Goal: Task Accomplishment & Management: Complete application form

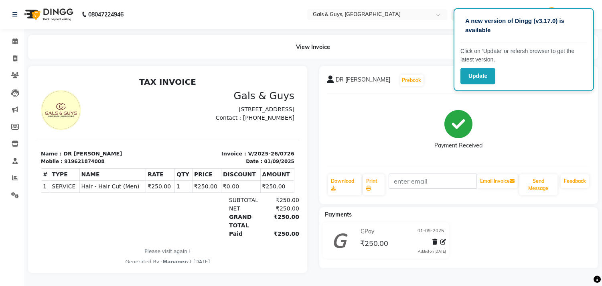
scroll to position [5, 0]
click at [14, 55] on icon at bounding box center [15, 58] width 4 height 6
select select "service"
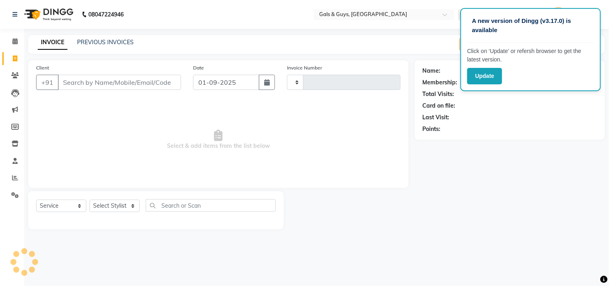
type input "0727"
select select "7505"
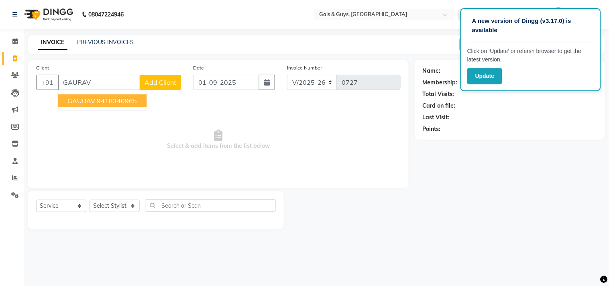
click at [120, 100] on ngb-highlight "9418340965" at bounding box center [117, 101] width 40 height 8
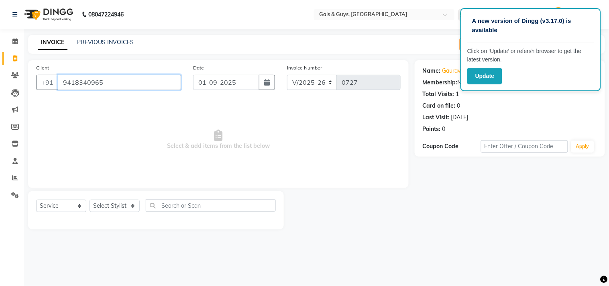
click at [142, 79] on input "9418340965" at bounding box center [119, 82] width 123 height 15
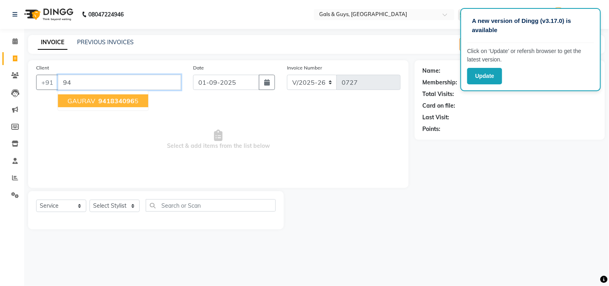
type input "9"
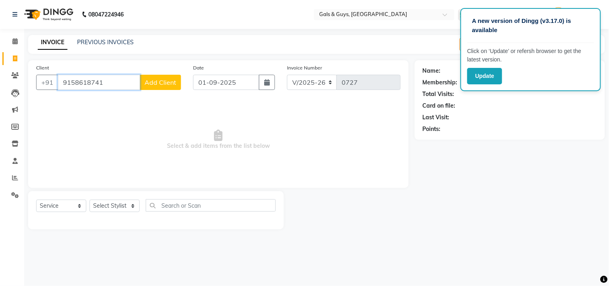
type input "9158618741"
click at [159, 83] on span "Add Client" at bounding box center [160, 82] width 32 height 8
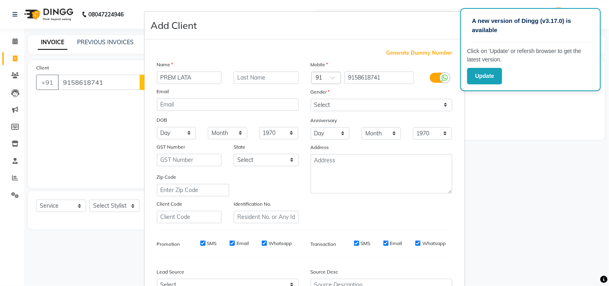
type input "PREM LATA"
click at [244, 75] on input "text" at bounding box center [265, 77] width 65 height 12
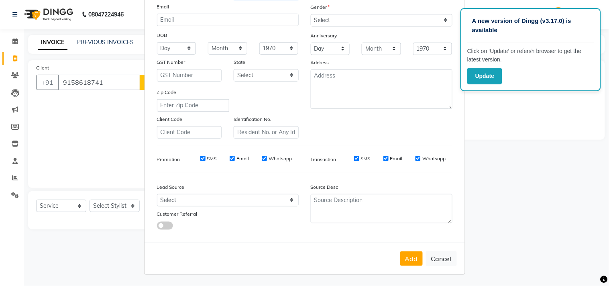
scroll to position [41, 0]
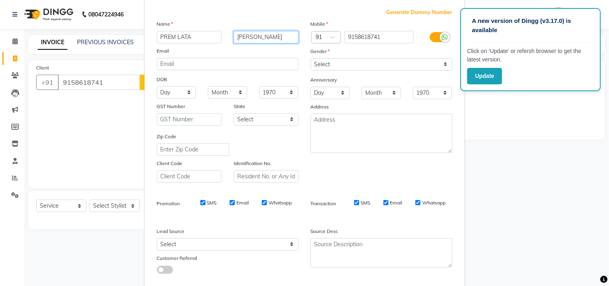
type input "[PERSON_NAME]"
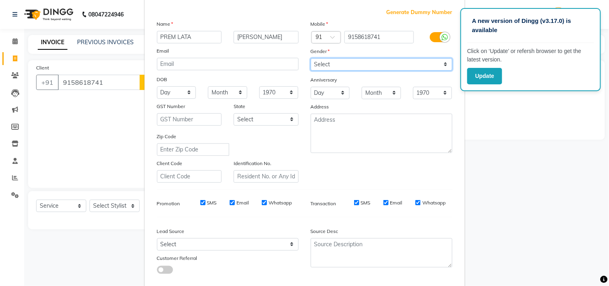
click at [345, 61] on select "Select [DEMOGRAPHIC_DATA] [DEMOGRAPHIC_DATA] Other Prefer Not To Say" at bounding box center [382, 64] width 142 height 12
select select "[DEMOGRAPHIC_DATA]"
click at [311, 58] on select "Select [DEMOGRAPHIC_DATA] [DEMOGRAPHIC_DATA] Other Prefer Not To Say" at bounding box center [382, 64] width 142 height 12
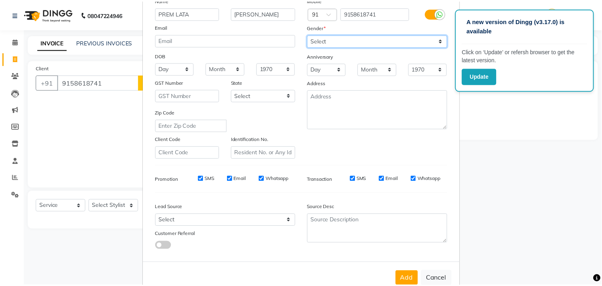
scroll to position [85, 0]
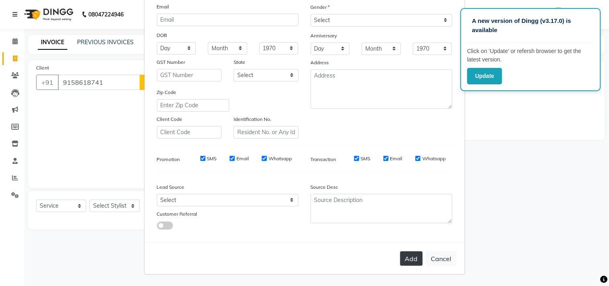
click at [403, 258] on button "Add" at bounding box center [411, 258] width 22 height 14
select select
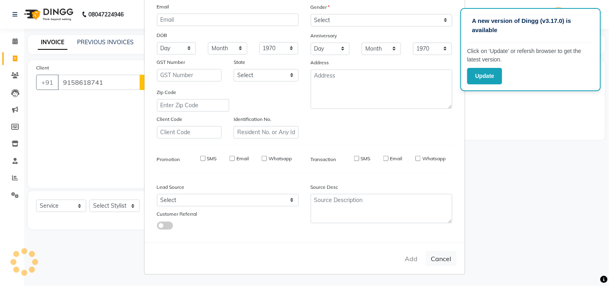
select select
checkbox input "false"
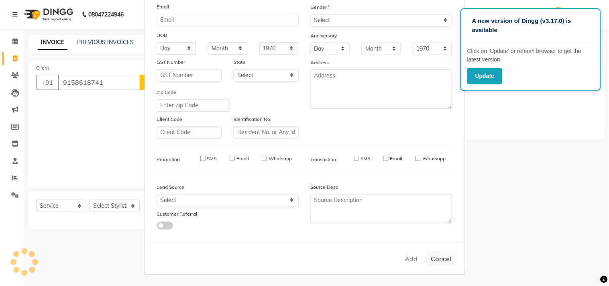
checkbox input "false"
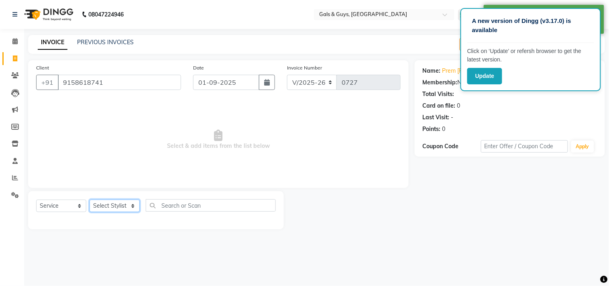
click at [122, 202] on select "Select Stylist [PERSON_NAME] ADVANCE ALKA [PERSON_NAME] B-WAX KUNAL Manager MEM…" at bounding box center [114, 205] width 50 height 12
select select "66159"
click at [89, 200] on select "Select Stylist [PERSON_NAME] ADVANCE ALKA [PERSON_NAME] B-WAX KUNAL Manager MEM…" at bounding box center [114, 205] width 50 height 12
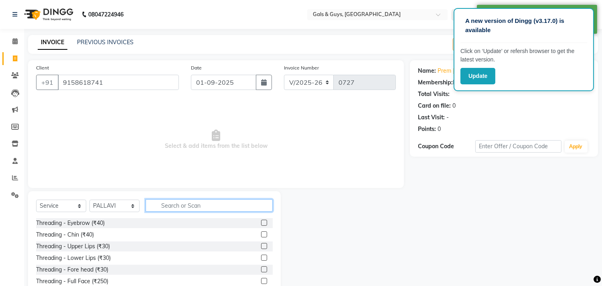
drag, startPoint x: 183, startPoint y: 202, endPoint x: 338, endPoint y: 212, distance: 156.0
click at [185, 202] on input "text" at bounding box center [209, 205] width 127 height 12
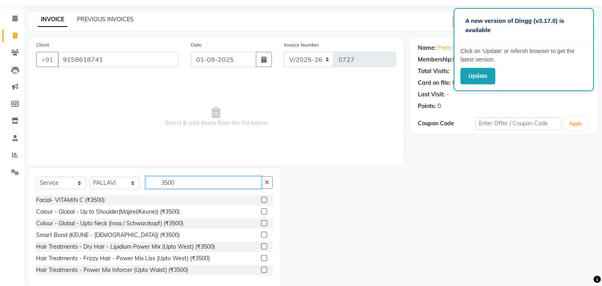
scroll to position [35, 0]
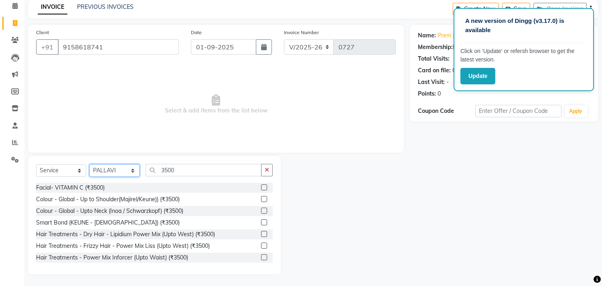
click at [108, 173] on select "Select Stylist [PERSON_NAME] ADVANCE ALKA [PERSON_NAME] B-WAX KUNAL Manager MEM…" at bounding box center [114, 170] width 50 height 12
click at [51, 171] on select "Select Service Product Membership Package Voucher Prepaid Gift Card" at bounding box center [61, 170] width 50 height 12
click at [235, 165] on input "3500" at bounding box center [204, 170] width 116 height 12
type input "3"
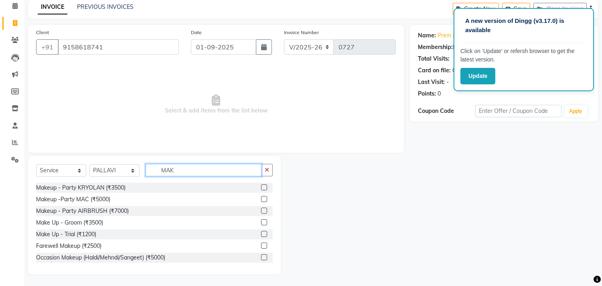
type input "MAK"
click at [261, 184] on label at bounding box center [264, 187] width 6 height 6
click at [261, 185] on input "checkbox" at bounding box center [263, 187] width 5 height 5
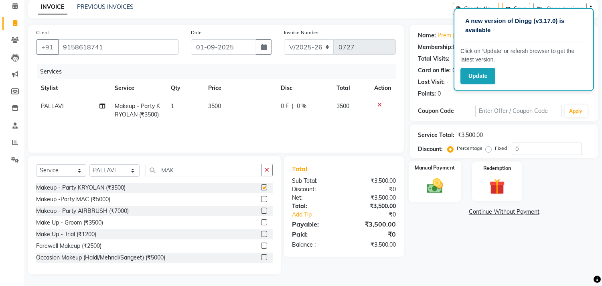
checkbox input "false"
click at [548, 74] on div "Update" at bounding box center [524, 76] width 127 height 16
drag, startPoint x: 568, startPoint y: 37, endPoint x: 562, endPoint y: 40, distance: 7.0
click at [562, 40] on div "A new version of Dingg (v3.17.0) is available" at bounding box center [524, 29] width 127 height 28
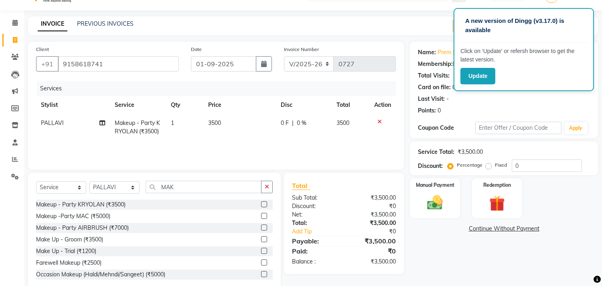
scroll to position [35, 0]
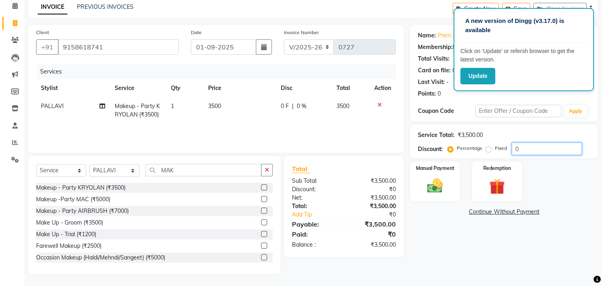
click at [542, 146] on input "0" at bounding box center [547, 148] width 70 height 12
click at [495, 150] on label "Fixed" at bounding box center [501, 147] width 12 height 7
click at [490, 150] on input "Fixed" at bounding box center [490, 148] width 6 height 6
radio input "true"
click at [530, 147] on input "number" at bounding box center [547, 148] width 70 height 12
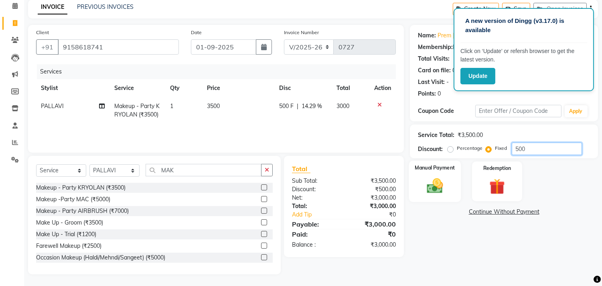
type input "500"
click at [440, 189] on img at bounding box center [435, 186] width 26 height 19
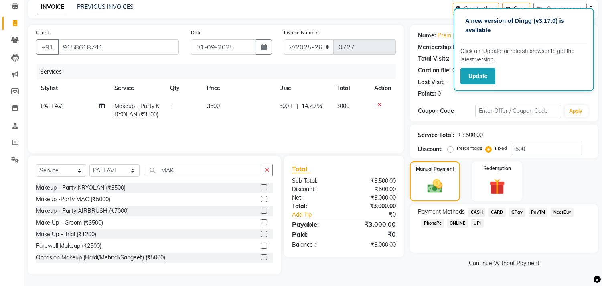
click at [518, 210] on span "GPay" at bounding box center [517, 211] width 16 height 9
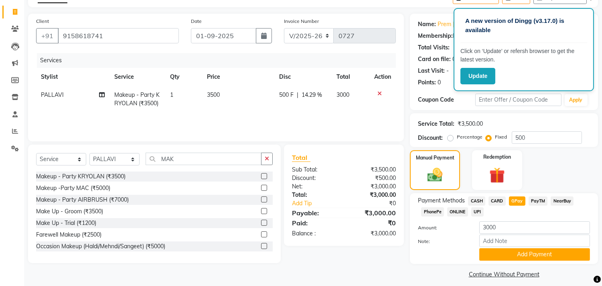
scroll to position [53, 0]
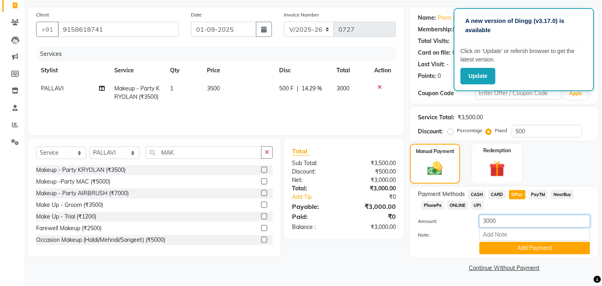
click at [512, 216] on input "3000" at bounding box center [534, 221] width 111 height 12
type input "3"
type input "1000"
click at [527, 249] on button "Add Payment" at bounding box center [534, 248] width 111 height 12
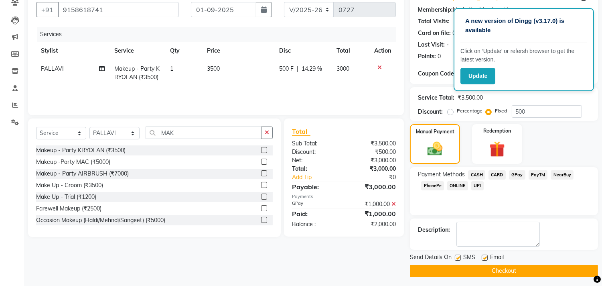
scroll to position [75, 0]
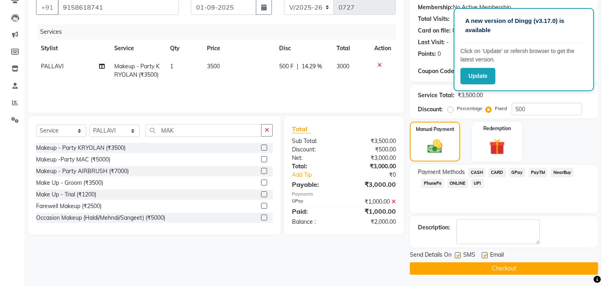
click at [502, 270] on button "Checkout" at bounding box center [504, 268] width 188 height 12
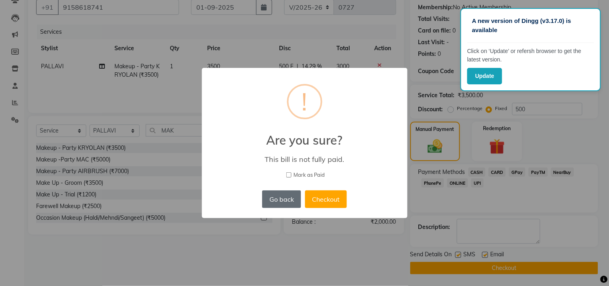
click at [285, 197] on button "Go back" at bounding box center [281, 199] width 39 height 18
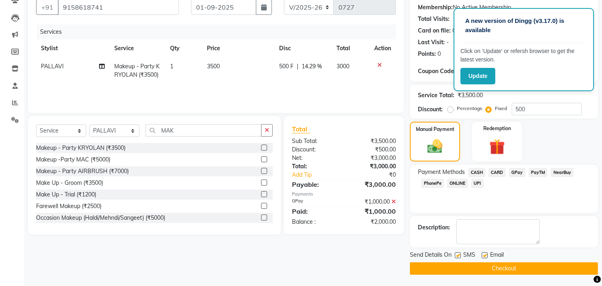
click at [375, 87] on div "Services Stylist Service Qty Price Disc Total Action PALLAVI Makeup - Party KRY…" at bounding box center [216, 64] width 360 height 80
click at [572, 133] on div "Manual Payment Redemption" at bounding box center [504, 142] width 200 height 40
